Goal: Task Accomplishment & Management: Use online tool/utility

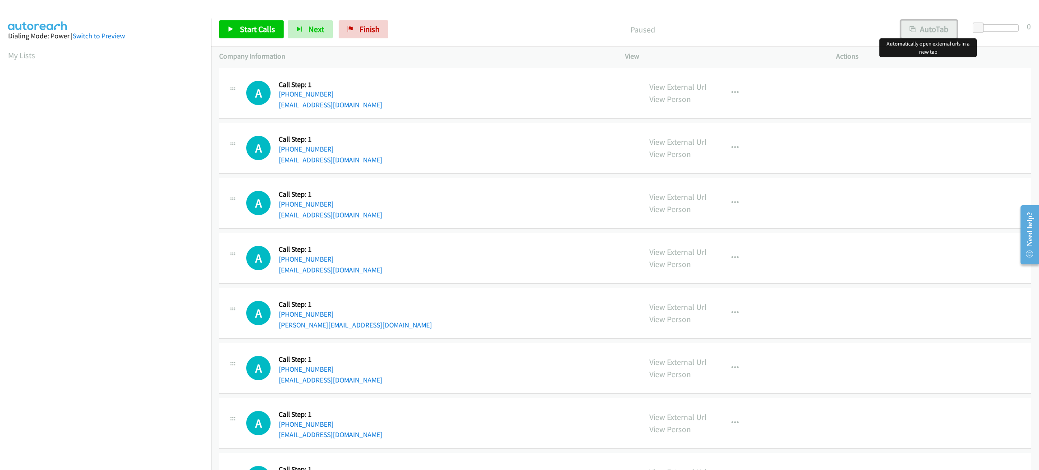
click at [943, 29] on button "AutoTab" at bounding box center [929, 29] width 56 height 18
click at [975, 24] on span at bounding box center [979, 28] width 11 height 11
click at [250, 30] on span "Start Calls" at bounding box center [257, 29] width 35 height 10
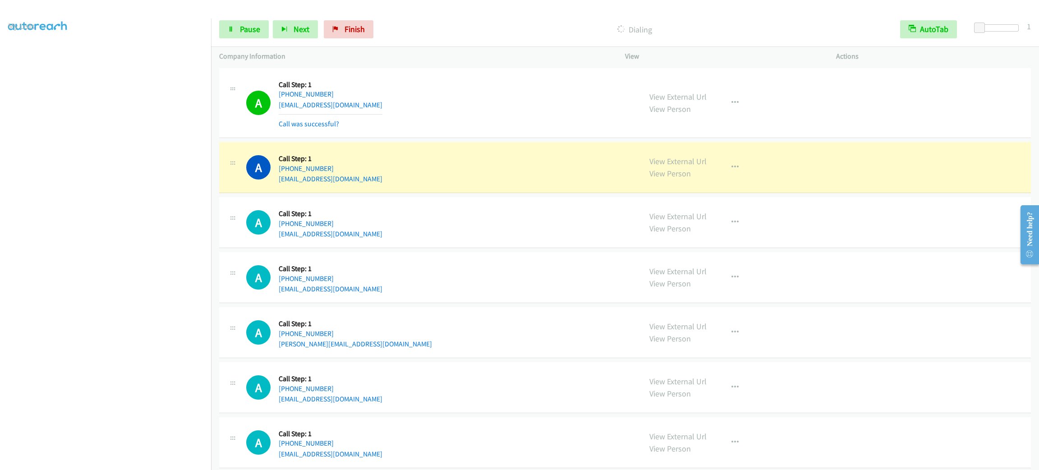
scroll to position [68, 0]
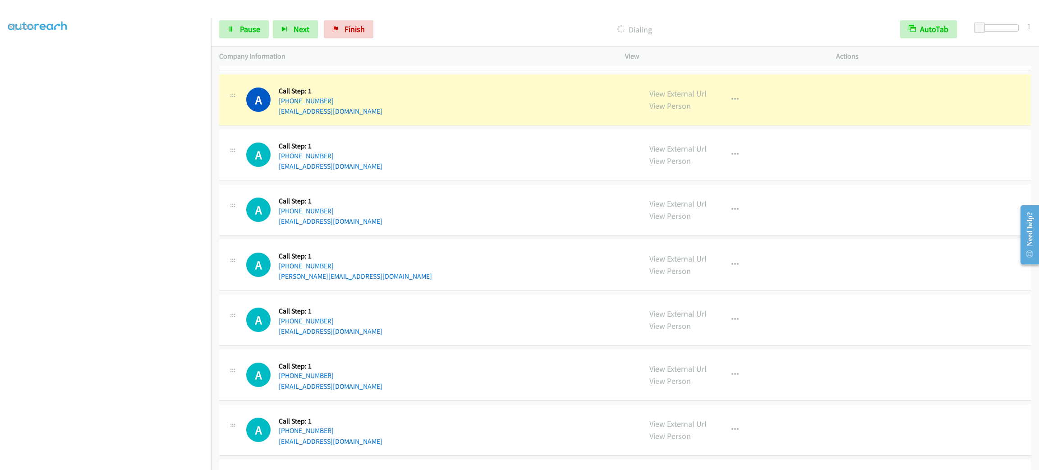
click at [431, 165] on div "A Callback Scheduled Call Step: 1 [GEOGRAPHIC_DATA]/[GEOGRAPHIC_DATA] [PHONE_NU…" at bounding box center [439, 155] width 387 height 34
click at [471, 136] on div "A Callback Scheduled Call Step: 1 [GEOGRAPHIC_DATA]/[GEOGRAPHIC_DATA] [PHONE_NU…" at bounding box center [625, 154] width 812 height 51
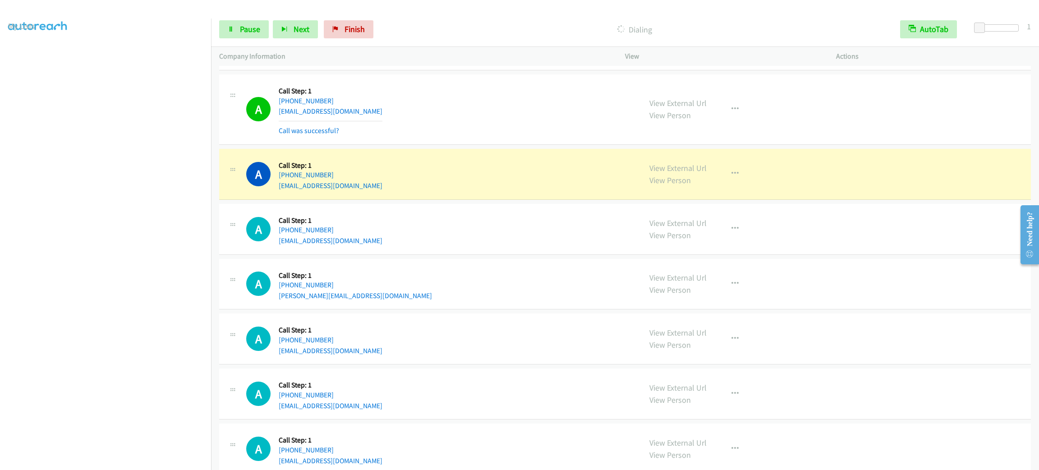
scroll to position [135, 0]
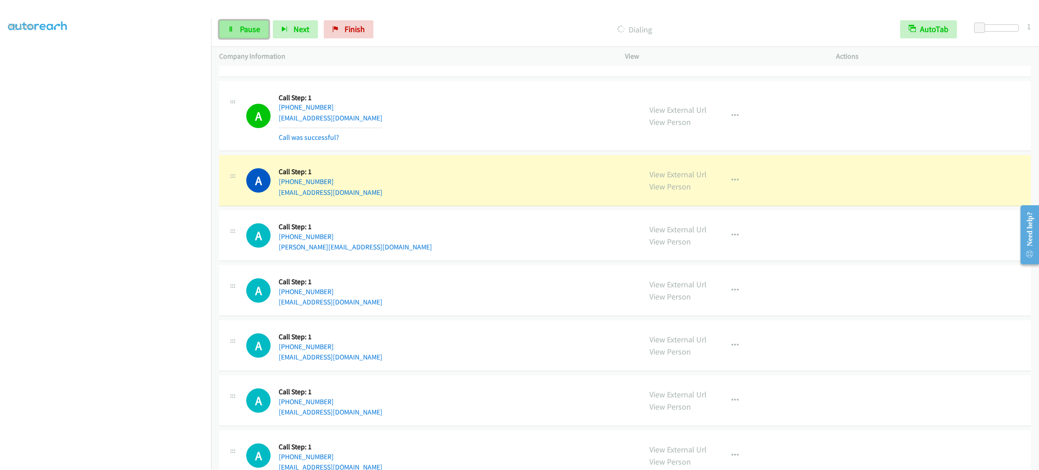
click at [258, 29] on span "Pause" at bounding box center [250, 29] width 20 height 10
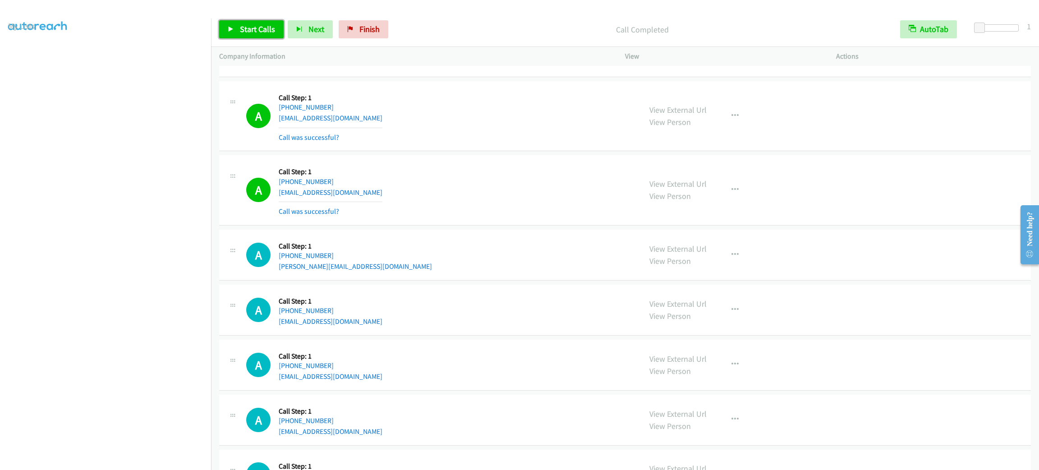
click at [260, 21] on link "Start Calls" at bounding box center [251, 29] width 64 height 18
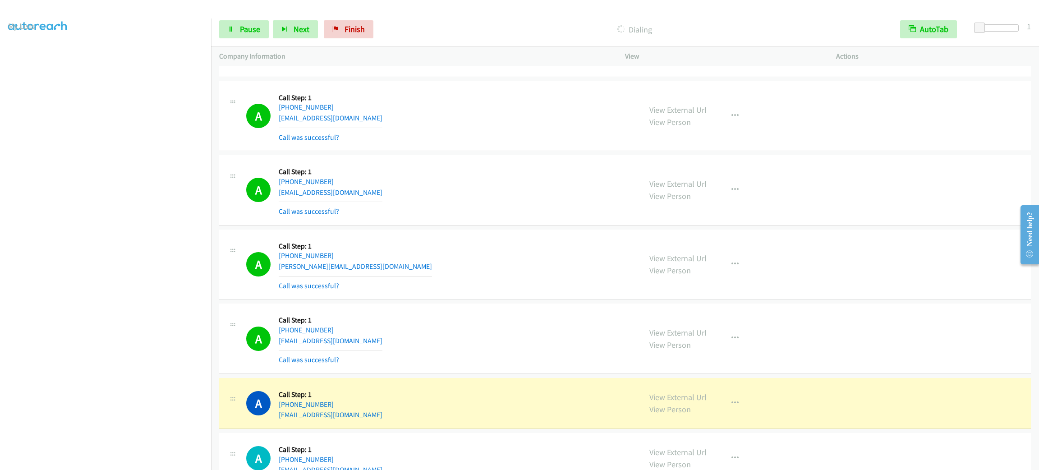
scroll to position [271, 0]
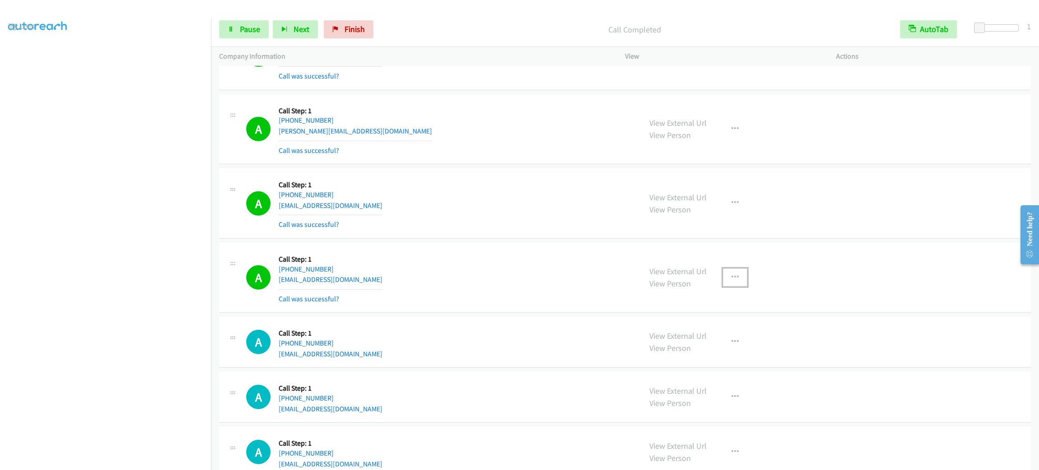
click at [723, 270] on button "button" at bounding box center [735, 277] width 24 height 18
click at [709, 359] on link "Add to do not call list" at bounding box center [687, 354] width 120 height 18
click at [245, 26] on span "Pause" at bounding box center [250, 29] width 20 height 10
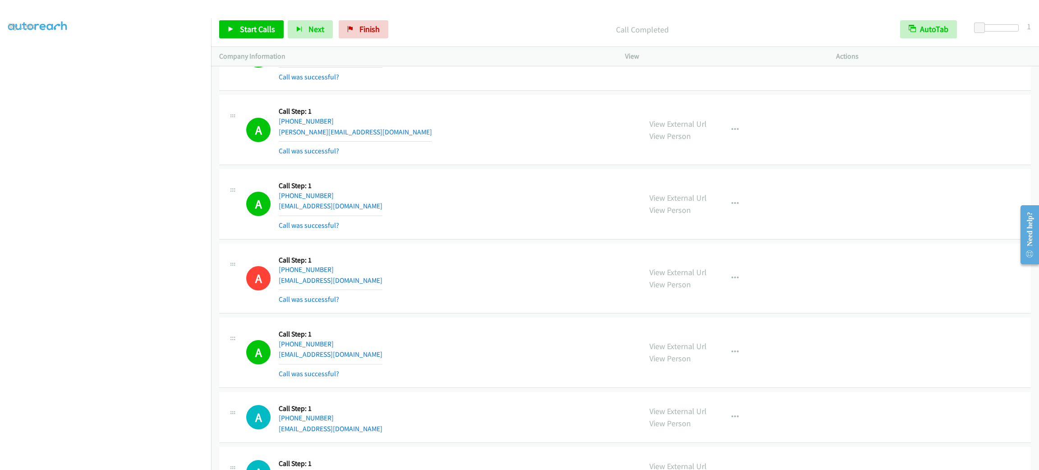
click at [641, 202] on div "View External Url View Person View External Url Email Schedule/Manage Callback …" at bounding box center [750, 204] width 219 height 54
click at [473, 152] on div "A Callback Scheduled Call Step: 1 America/New_York [PHONE_NUMBER] [PERSON_NAME]…" at bounding box center [439, 130] width 387 height 54
drag, startPoint x: 409, startPoint y: 165, endPoint x: 479, endPoint y: 220, distance: 89.0
click at [410, 165] on div "A Callback Scheduled Call Step: 1 America/New_York [PHONE_NUMBER] [PERSON_NAME]…" at bounding box center [625, 130] width 812 height 70
click at [565, 267] on div "A Callback Scheduled Call Step: 1 [GEOGRAPHIC_DATA]/[GEOGRAPHIC_DATA] [PHONE_NU…" at bounding box center [439, 279] width 387 height 54
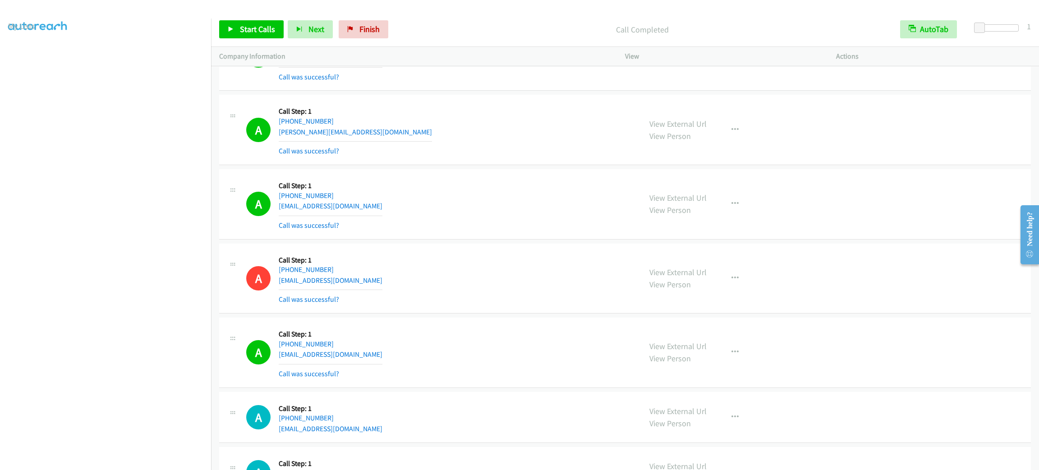
click at [235, 20] on div "Start Calls Pause Next Finish" at bounding box center [305, 29] width 173 height 18
click at [231, 27] on icon at bounding box center [231, 30] width 6 height 6
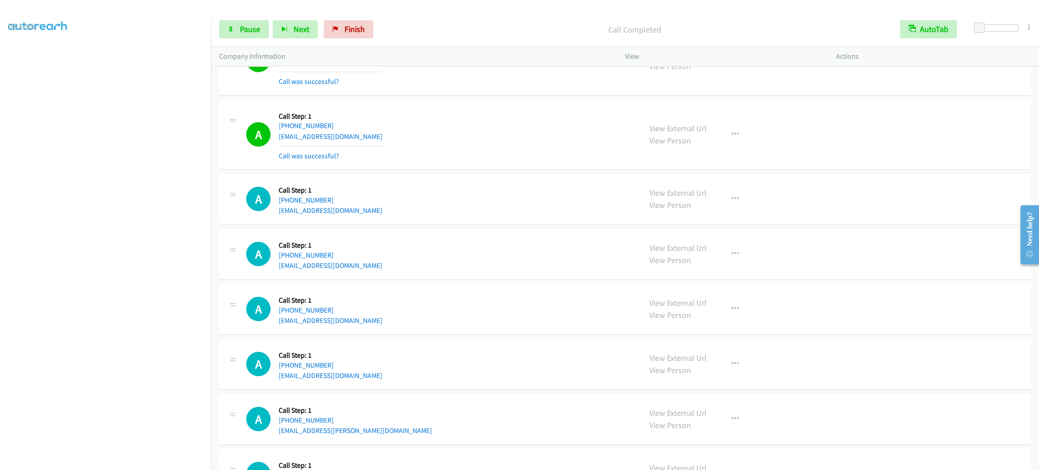
scroll to position [1150, 0]
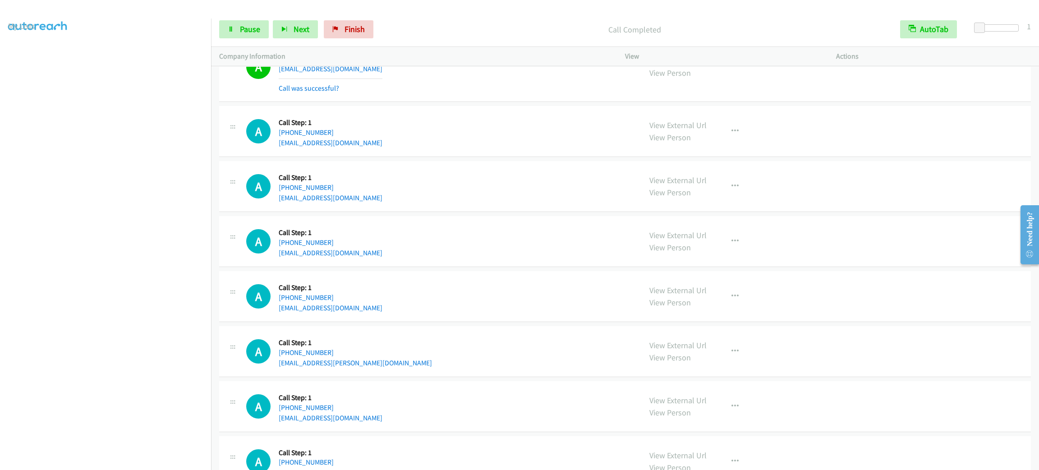
click at [461, 85] on div "A Callback Scheduled Call Step: 1 [GEOGRAPHIC_DATA]/[GEOGRAPHIC_DATA] [PHONE_NU…" at bounding box center [439, 67] width 387 height 54
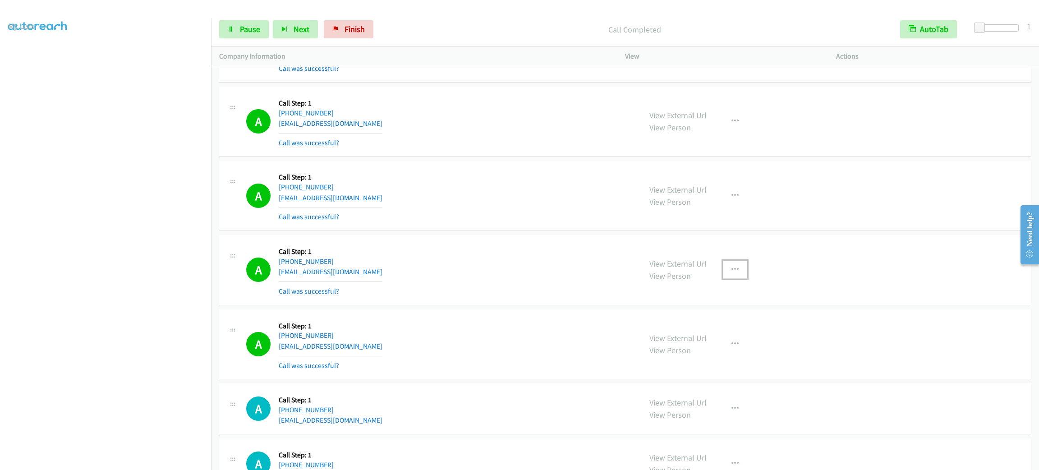
drag, startPoint x: 729, startPoint y: 262, endPoint x: 729, endPoint y: 302, distance: 39.7
click at [727, 262] on button "button" at bounding box center [735, 270] width 24 height 18
click at [729, 356] on link "Add to do not call list" at bounding box center [687, 347] width 120 height 18
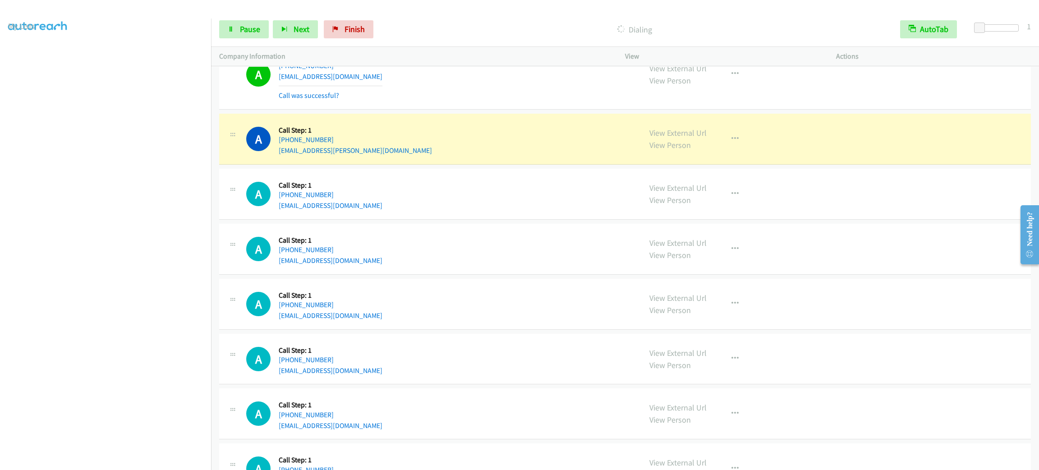
scroll to position [1488, 0]
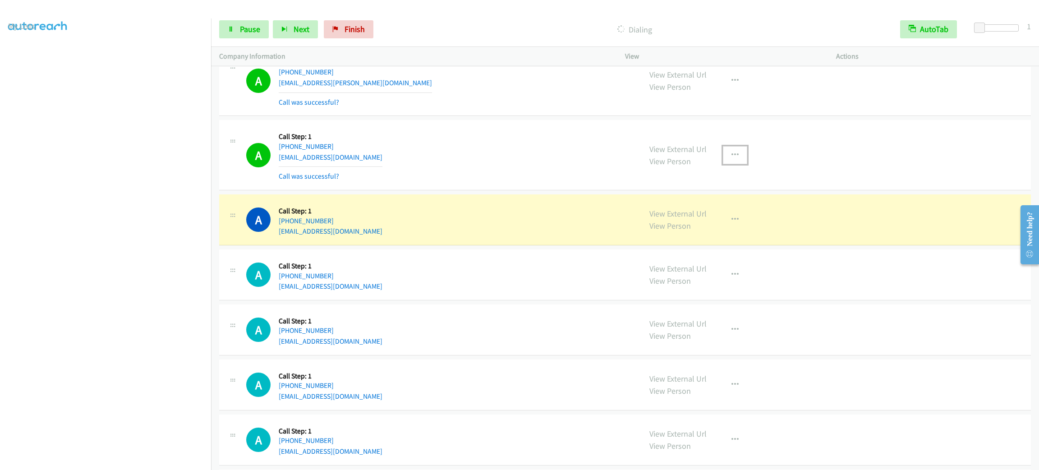
click at [723, 154] on button "button" at bounding box center [735, 155] width 24 height 18
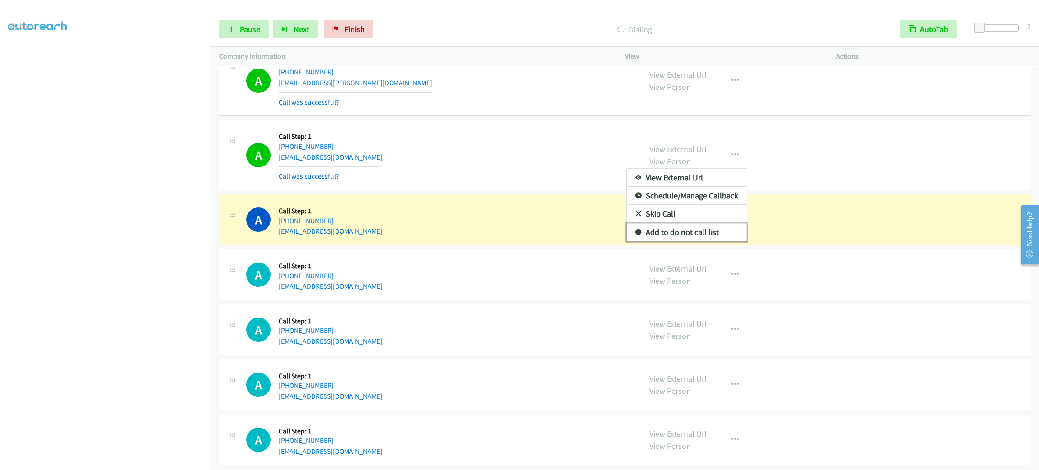
click at [719, 229] on link "Add to do not call list" at bounding box center [687, 232] width 120 height 18
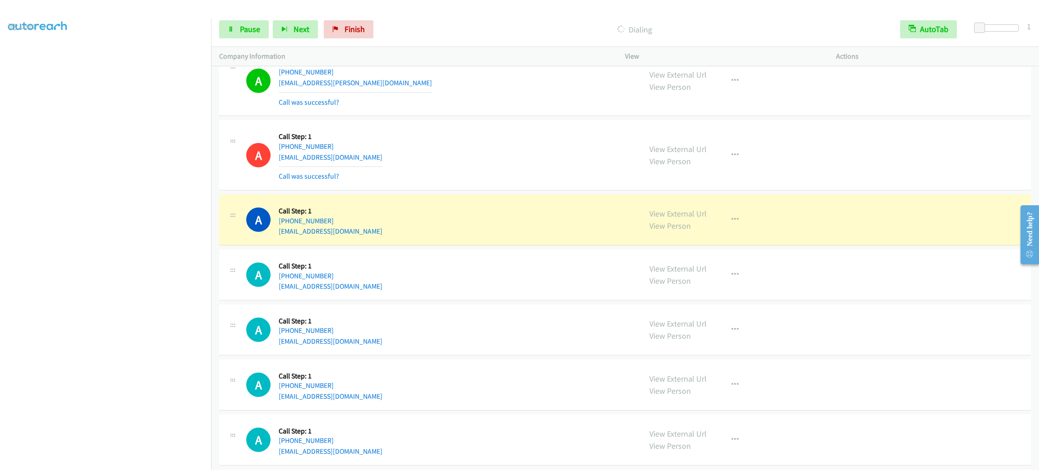
scroll to position [1555, 0]
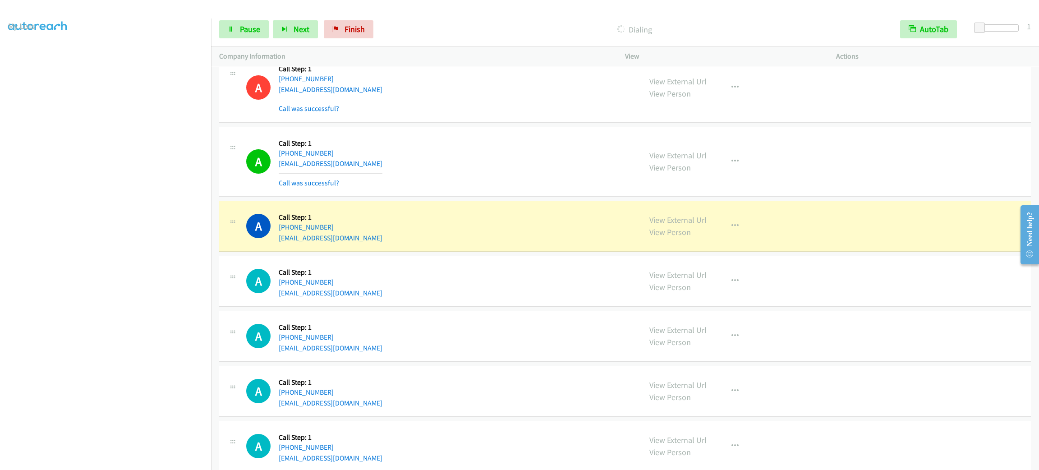
click at [505, 212] on div "A Callback Scheduled Call Step: 1 America/Los_Angeles [PHONE_NUMBER] [EMAIL_ADD…" at bounding box center [625, 226] width 812 height 51
click at [731, 230] on icon "button" at bounding box center [734, 225] width 7 height 7
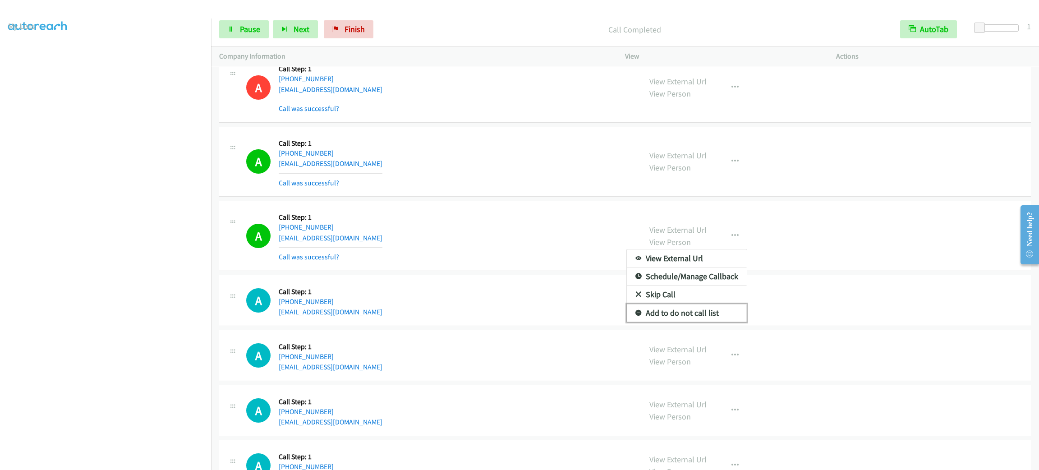
drag, startPoint x: 708, startPoint y: 313, endPoint x: 702, endPoint y: 313, distance: 6.3
click at [708, 313] on link "Add to do not call list" at bounding box center [687, 313] width 120 height 18
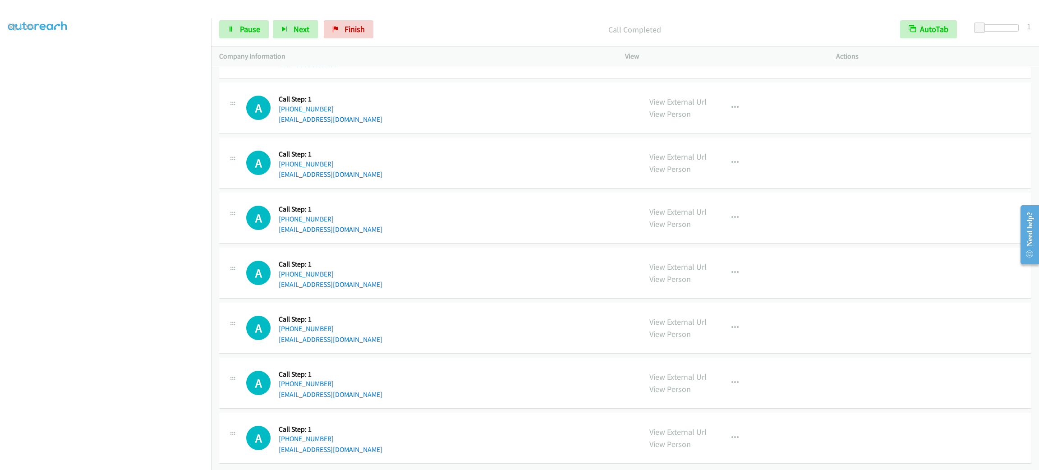
scroll to position [1695, 0]
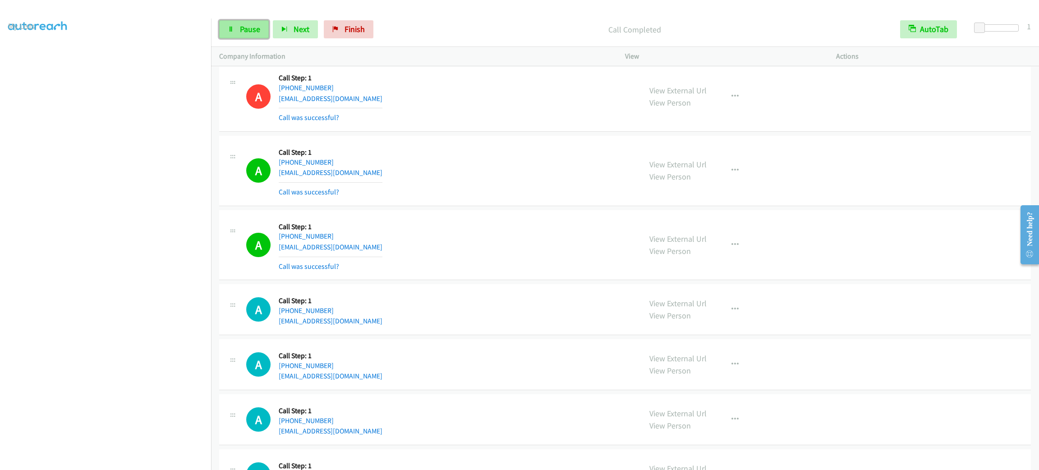
click at [251, 36] on link "Pause" at bounding box center [244, 29] width 50 height 18
click at [253, 29] on span "Start Calls" at bounding box center [257, 29] width 35 height 10
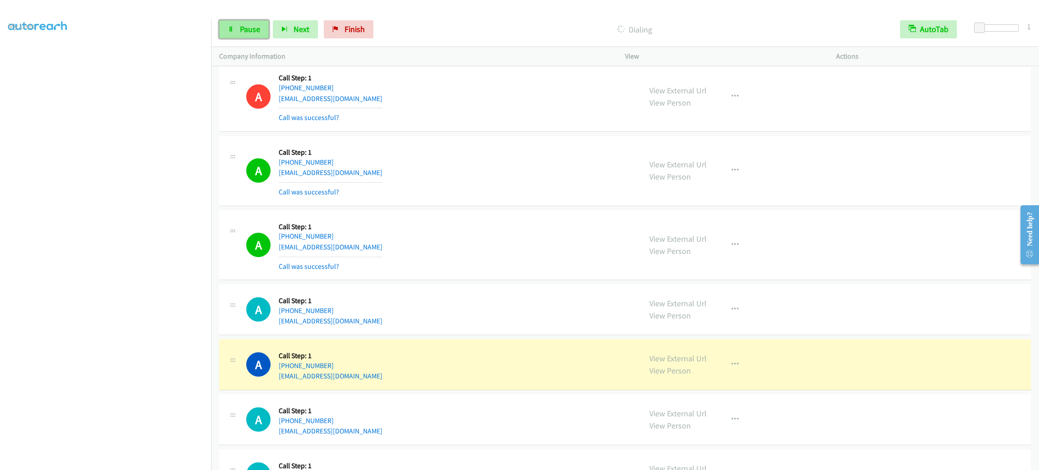
click at [239, 24] on link "Pause" at bounding box center [244, 29] width 50 height 18
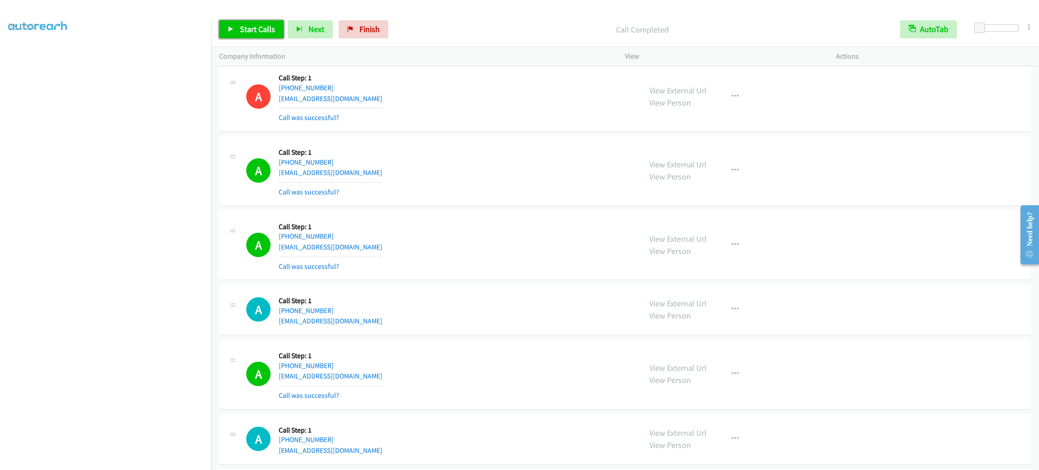
click at [260, 34] on span "Start Calls" at bounding box center [257, 29] width 35 height 10
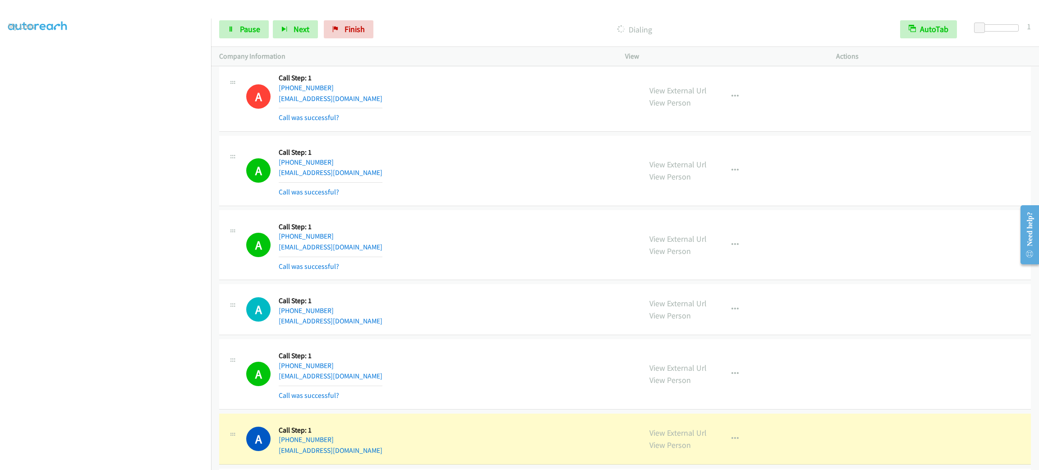
scroll to position [1898, 0]
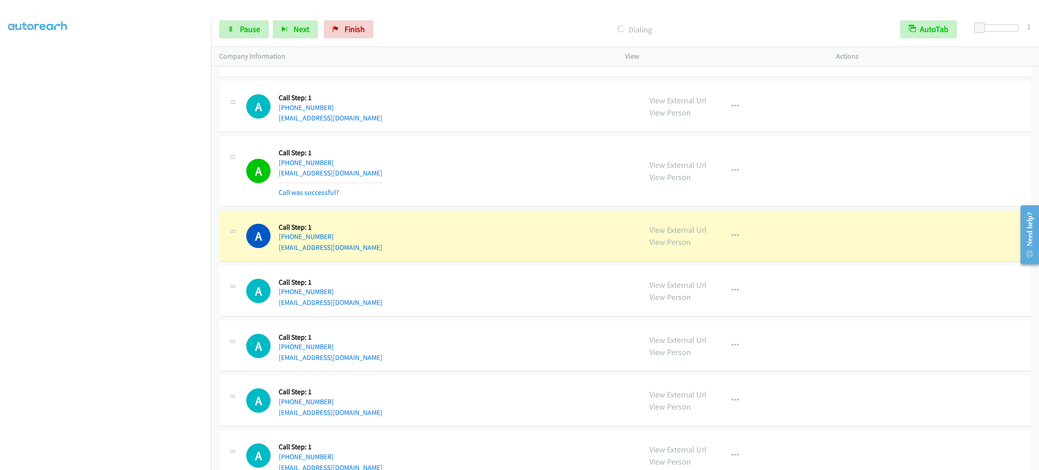
click at [407, 235] on div "A Callback Scheduled Call Step: 1 America/Los_Angeles [PHONE_NUMBER] [EMAIL_ADD…" at bounding box center [439, 236] width 387 height 34
click at [723, 240] on button "button" at bounding box center [735, 236] width 24 height 18
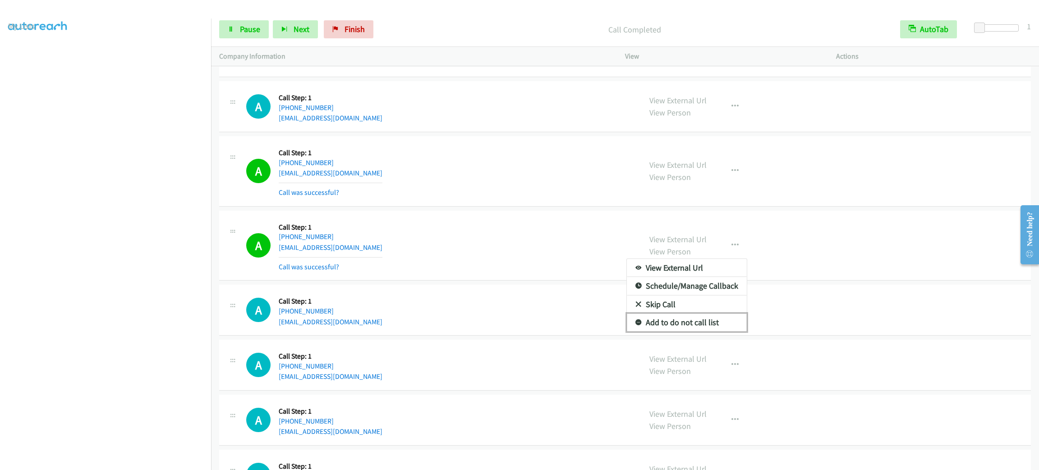
click at [718, 327] on link "Add to do not call list" at bounding box center [687, 322] width 120 height 18
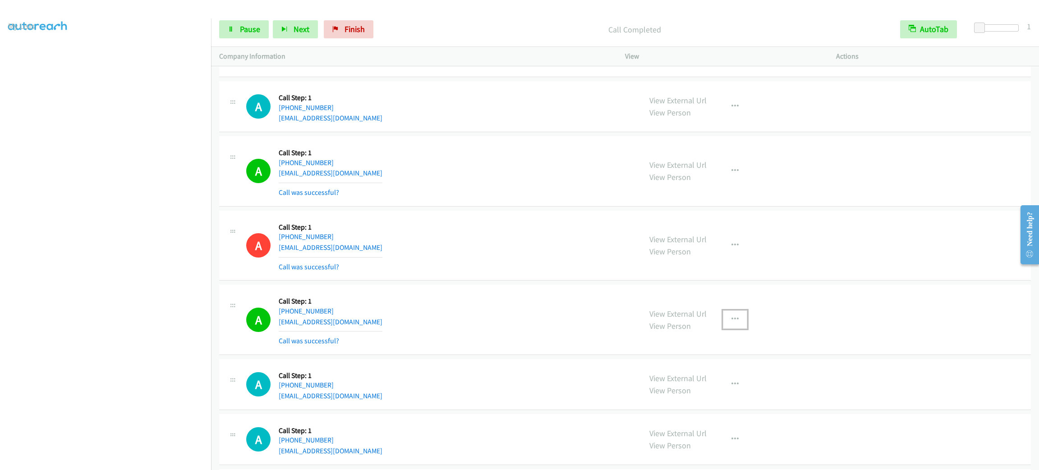
click at [729, 317] on button "button" at bounding box center [735, 319] width 24 height 18
click at [708, 405] on link "Add to do not call list" at bounding box center [687, 396] width 120 height 18
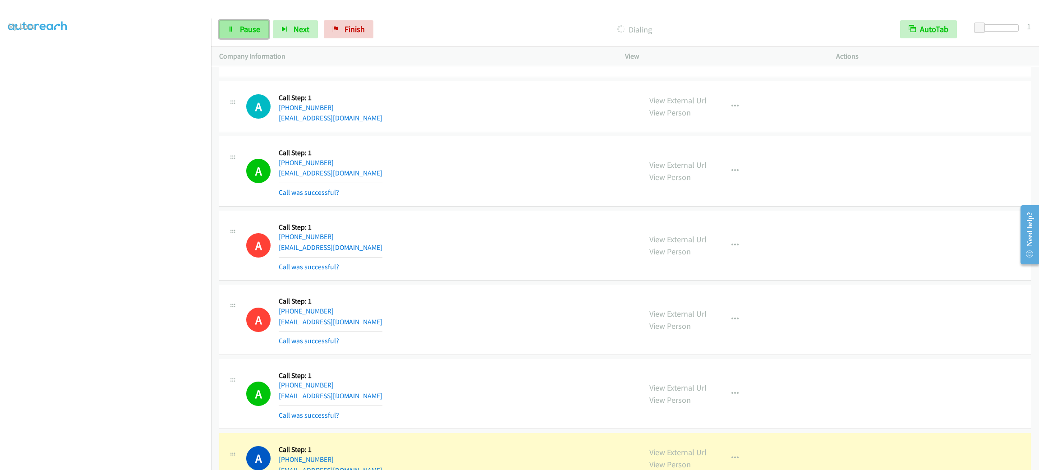
click at [248, 35] on link "Pause" at bounding box center [244, 29] width 50 height 18
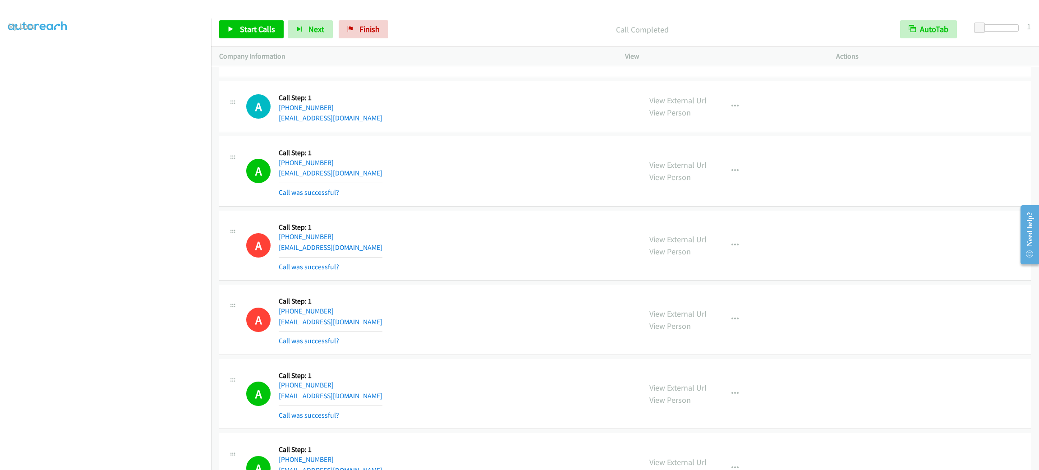
click at [500, 124] on div "A Callback Scheduled Call Step: 1 America/Los_Angeles [PHONE_NUMBER] [EMAIL_ADD…" at bounding box center [439, 106] width 387 height 34
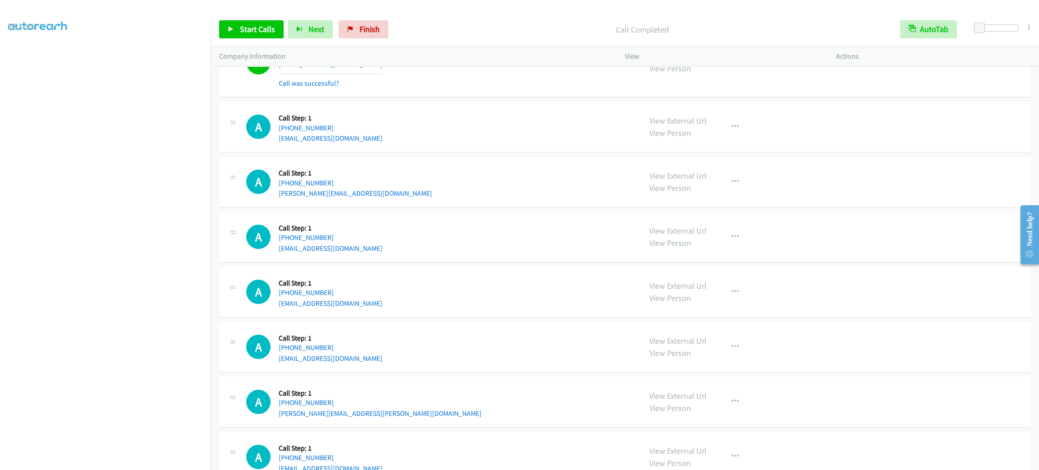
scroll to position [2236, 0]
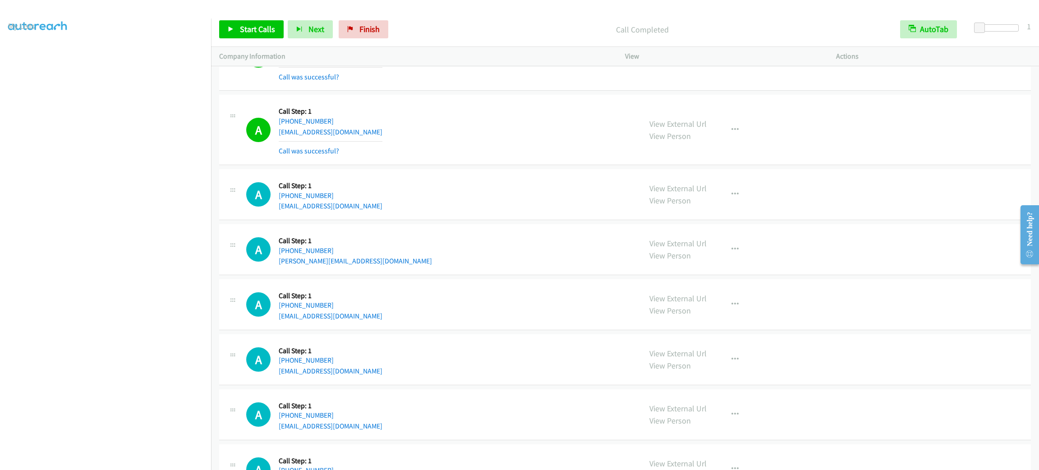
drag, startPoint x: 439, startPoint y: 172, endPoint x: 332, endPoint y: 100, distance: 129.0
click at [439, 172] on td "A Callback Scheduled Call Step: 1 America/Los_Angeles [PHONE_NUMBER] [EMAIL_ADD…" at bounding box center [625, 194] width 828 height 55
click at [273, 28] on span "Start Calls" at bounding box center [257, 29] width 35 height 10
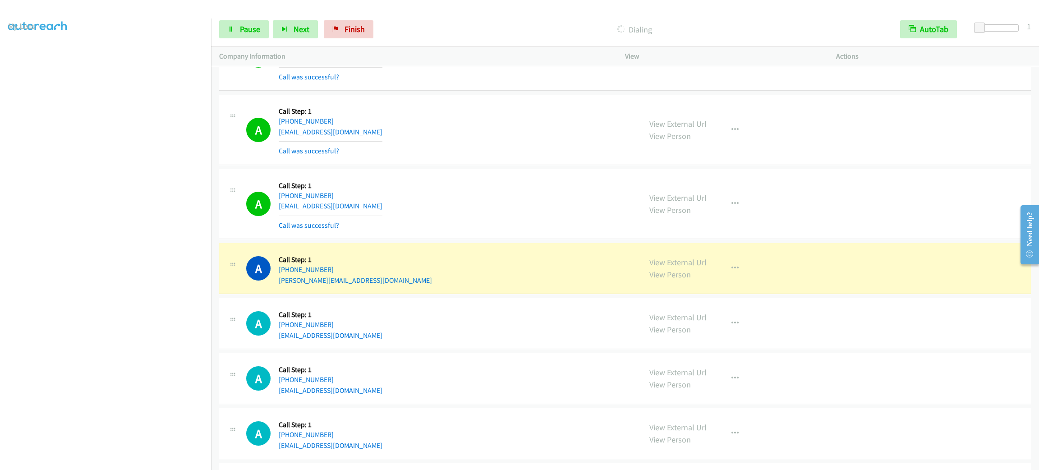
scroll to position [2371, 0]
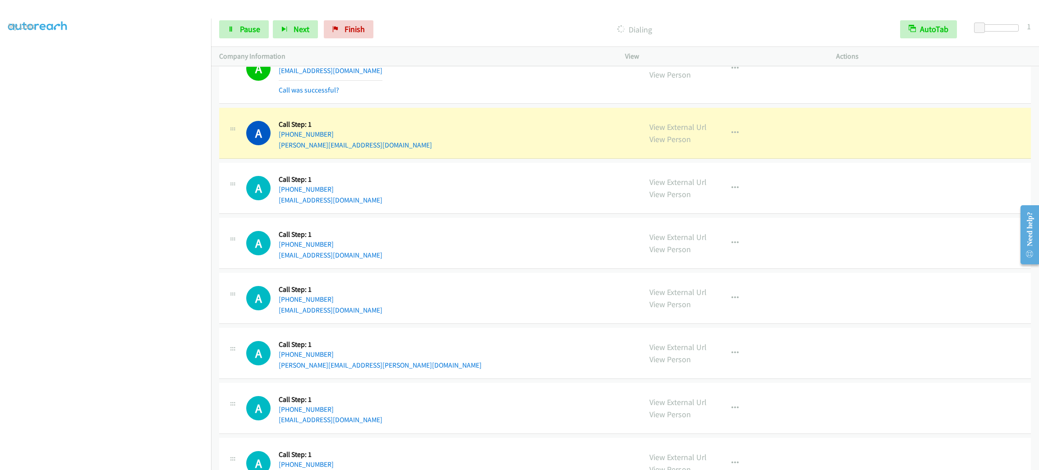
click at [554, 157] on div "A Callback Scheduled Call Step: 1 America/Los_Angeles [PHONE_NUMBER] [PERSON_NA…" at bounding box center [625, 133] width 812 height 51
click at [533, 106] on td "A Callback Scheduled Call Step: 1 America/Los_Angeles [PHONE_NUMBER] [EMAIL_ADD…" at bounding box center [625, 69] width 828 height 74
click at [434, 132] on div "A Callback Scheduled Call Step: 1 America/Los_Angeles [PHONE_NUMBER] [PERSON_NA…" at bounding box center [439, 133] width 387 height 34
click at [432, 131] on div "A Callback Scheduled Call Step: 1 America/Los_Angeles [PHONE_NUMBER] [PERSON_NA…" at bounding box center [439, 133] width 387 height 34
click at [429, 129] on div "A Callback Scheduled Call Step: 1 America/Los_Angeles [PHONE_NUMBER] [PERSON_NA…" at bounding box center [439, 133] width 387 height 34
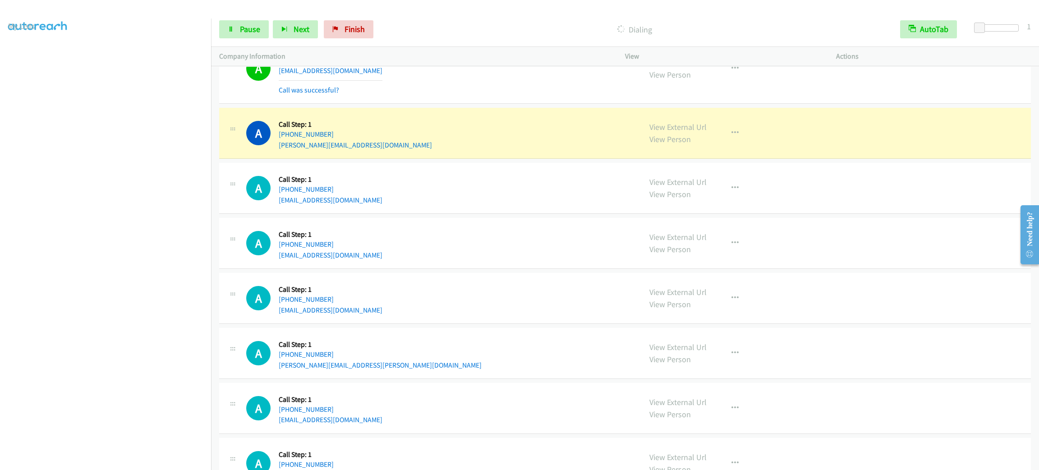
click at [429, 129] on div "A Callback Scheduled Call Step: 1 America/Los_Angeles [PHONE_NUMBER] [PERSON_NA…" at bounding box center [439, 133] width 387 height 34
drag, startPoint x: 240, startPoint y: 27, endPoint x: 245, endPoint y: 25, distance: 5.1
click at [240, 27] on span "Pause" at bounding box center [250, 29] width 20 height 10
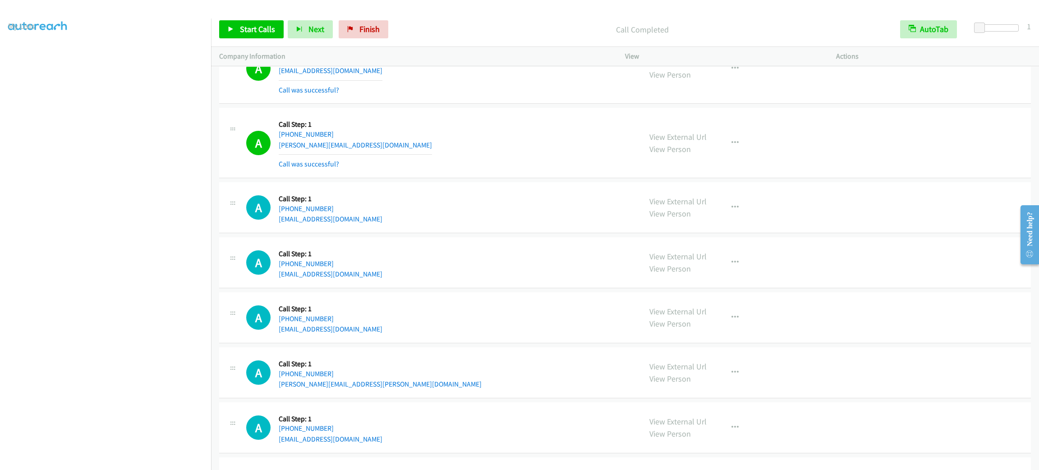
click at [734, 129] on div "View External Url View Person View External Url Email Schedule/Manage Callback …" at bounding box center [750, 143] width 219 height 54
click at [731, 145] on icon "button" at bounding box center [734, 142] width 7 height 7
click at [705, 226] on link "Add to do not call list" at bounding box center [687, 220] width 120 height 18
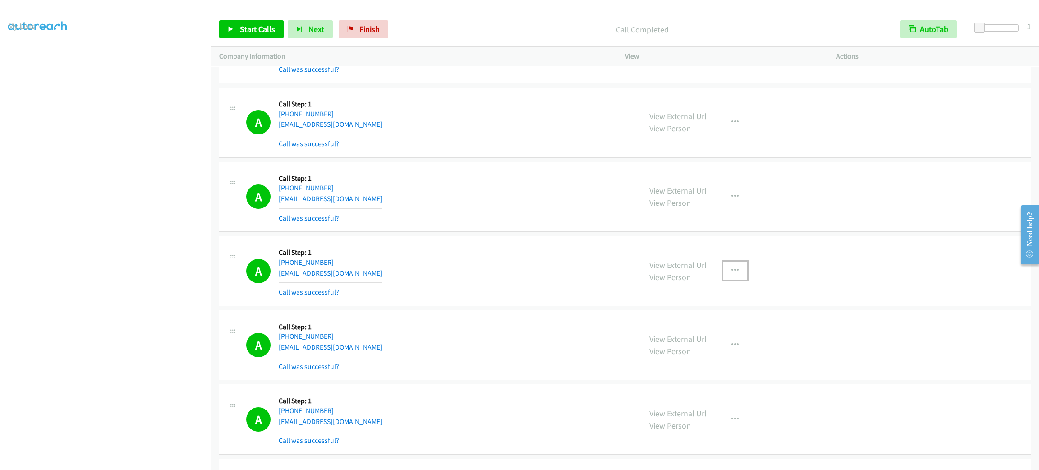
click at [736, 265] on button "button" at bounding box center [735, 271] width 24 height 18
click at [723, 349] on link "Add to do not call list" at bounding box center [687, 348] width 120 height 18
